Goal: Task Accomplishment & Management: Manage account settings

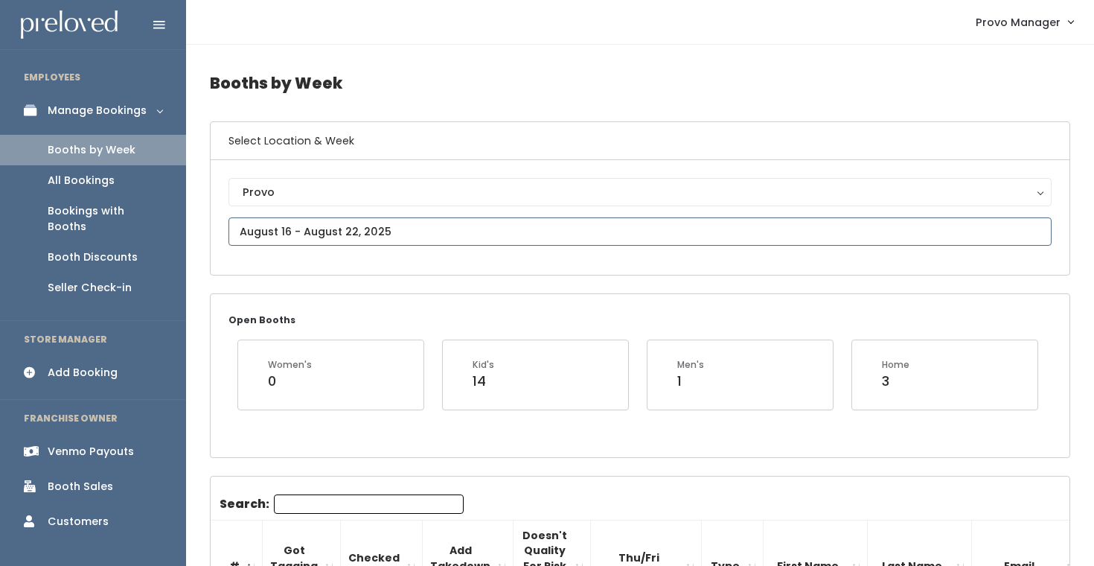
click at [304, 225] on input "text" at bounding box center [639, 231] width 823 height 28
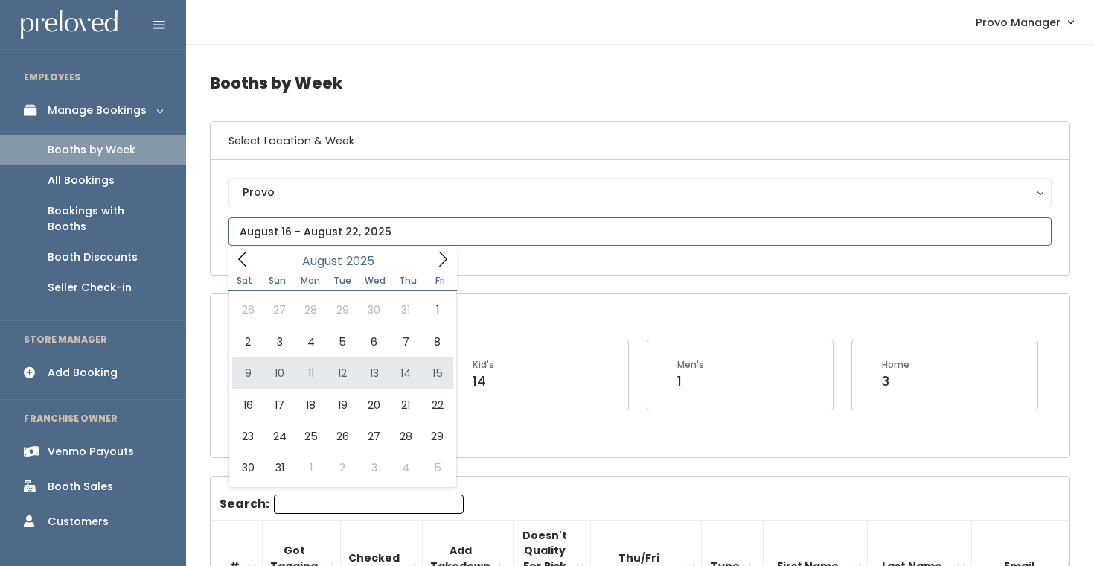
type input "August 9 to August 15"
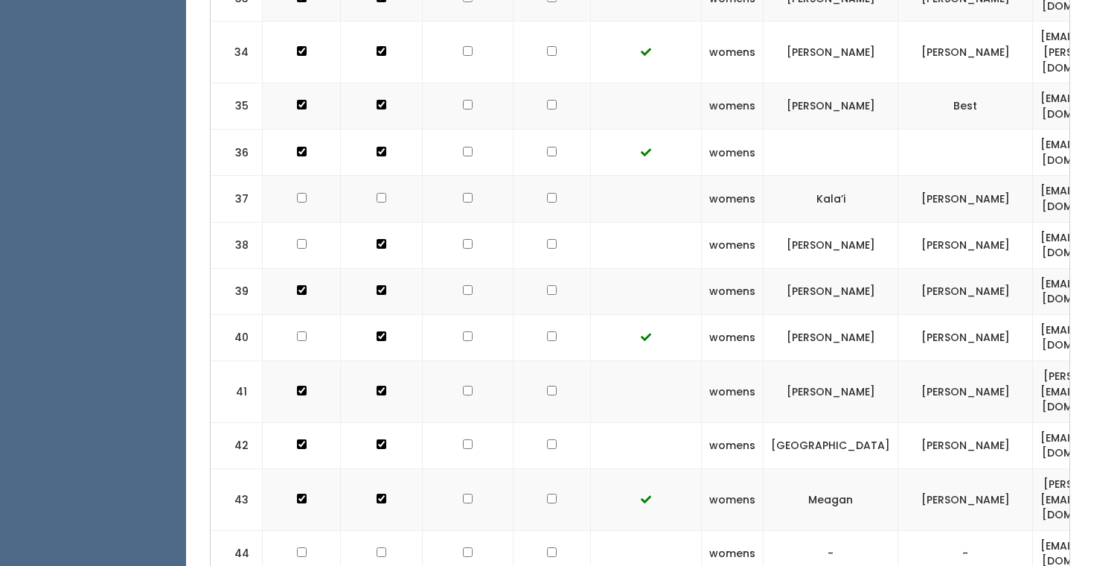
scroll to position [0, 265]
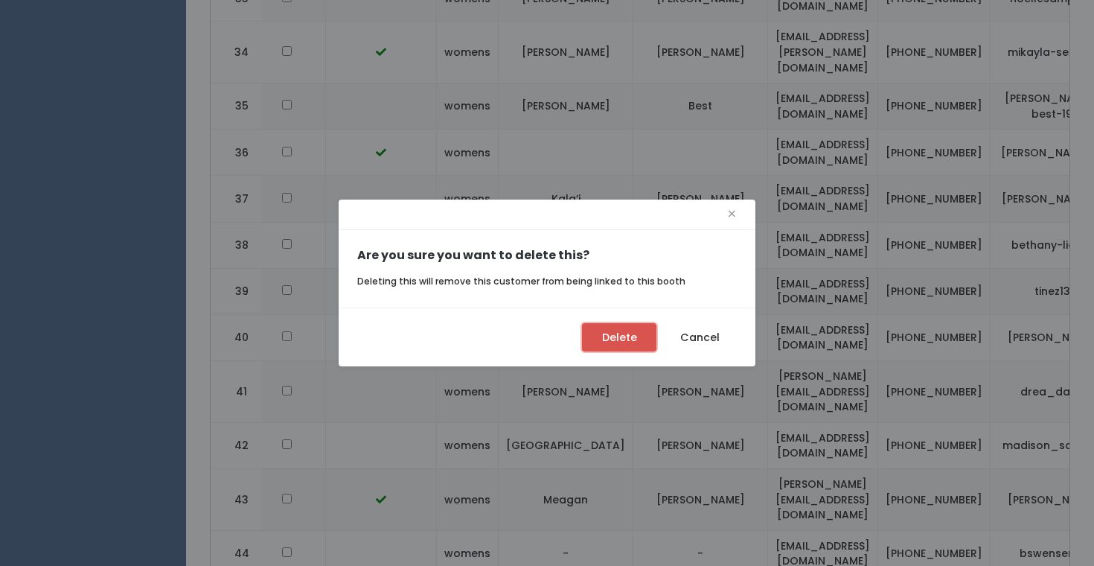
click at [628, 339] on button "Delete" at bounding box center [619, 337] width 74 height 28
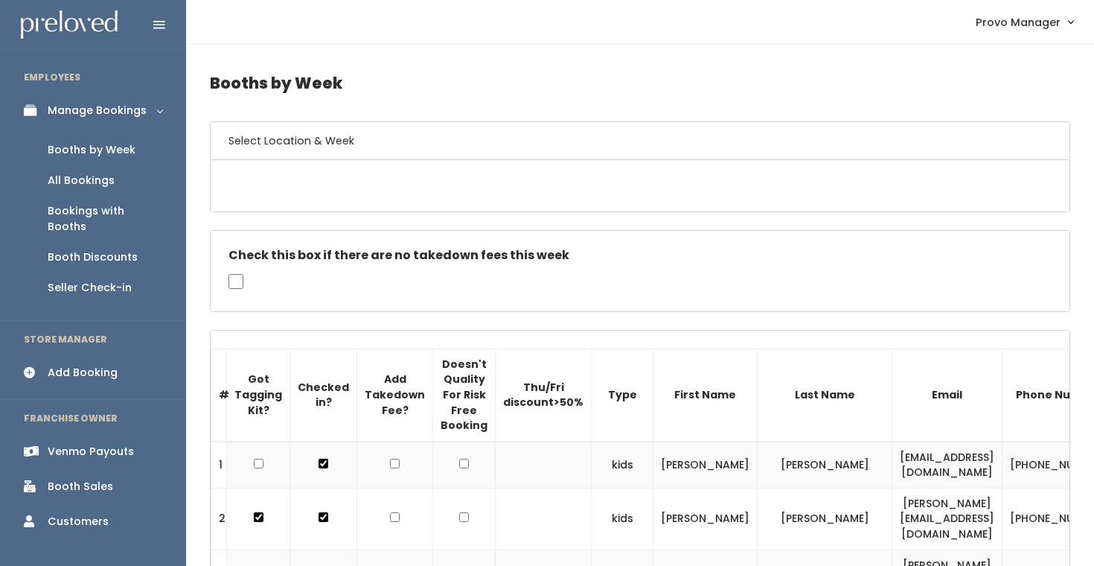
scroll to position [2127, 0]
